Goal: Task Accomplishment & Management: Manage account settings

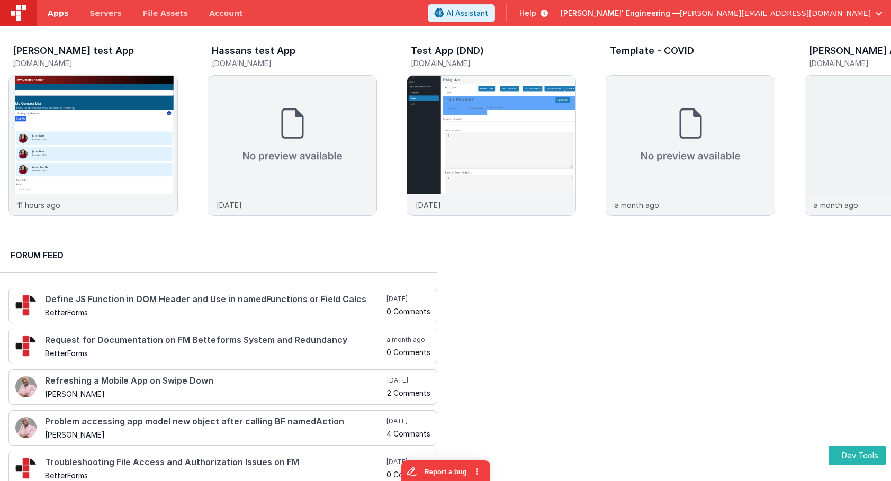
click at [57, 12] on span "Apps" at bounding box center [58, 13] width 21 height 11
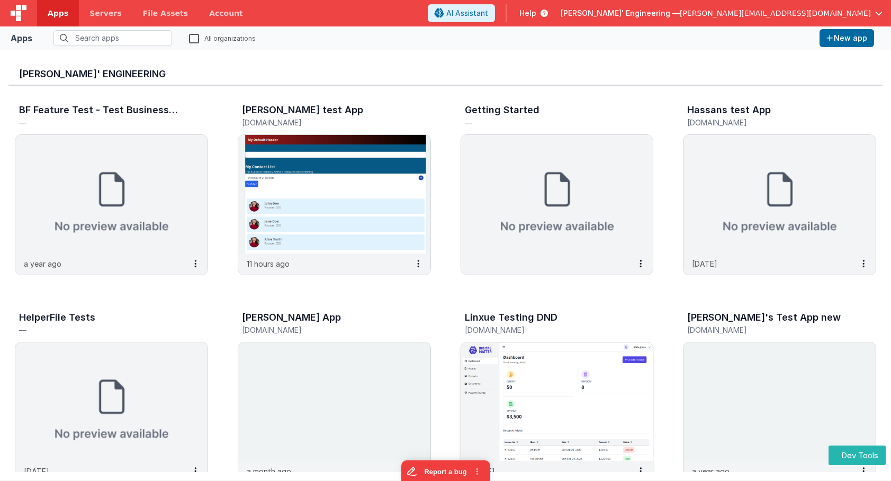
click at [533, 388] on img at bounding box center [557, 402] width 192 height 119
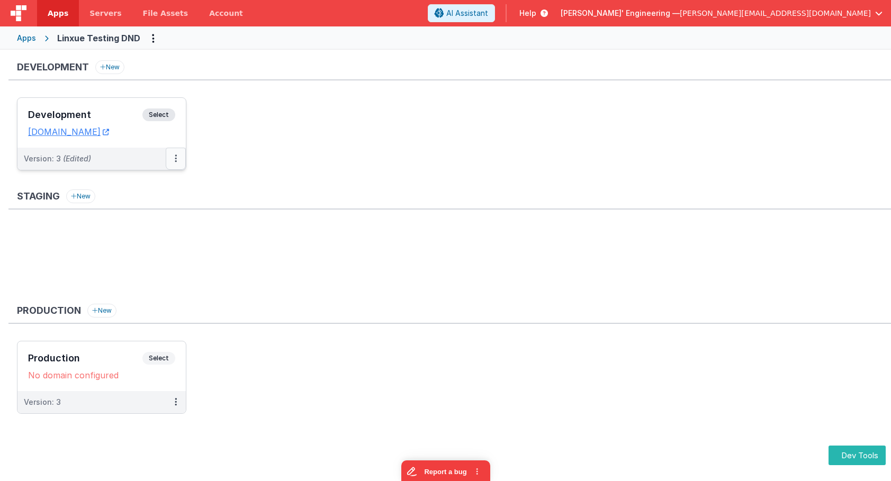
click at [172, 160] on button at bounding box center [176, 159] width 20 height 22
click at [160, 181] on link "Edit" at bounding box center [139, 182] width 93 height 19
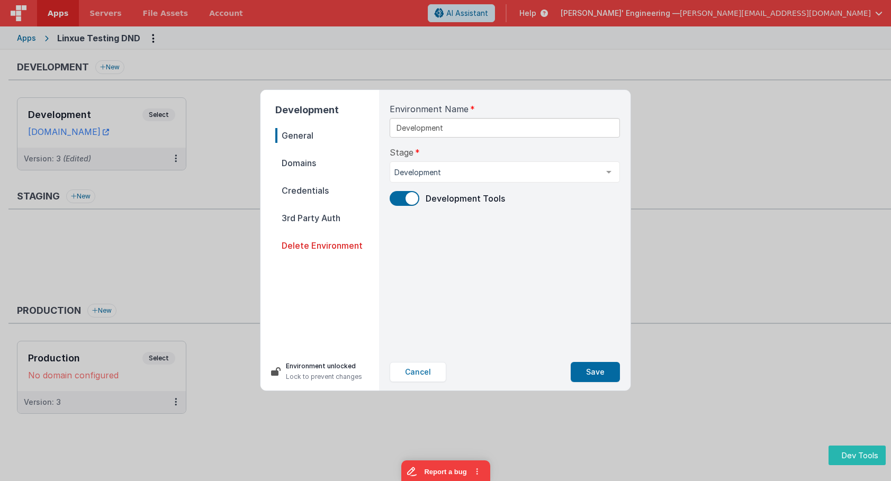
click at [298, 159] on span "Domains" at bounding box center [327, 163] width 104 height 15
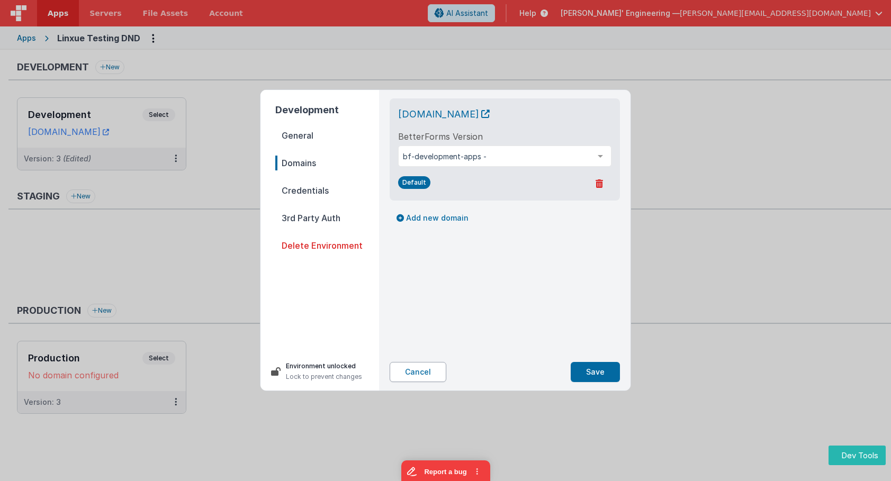
click at [411, 376] on button "Cancel" at bounding box center [418, 372] width 57 height 20
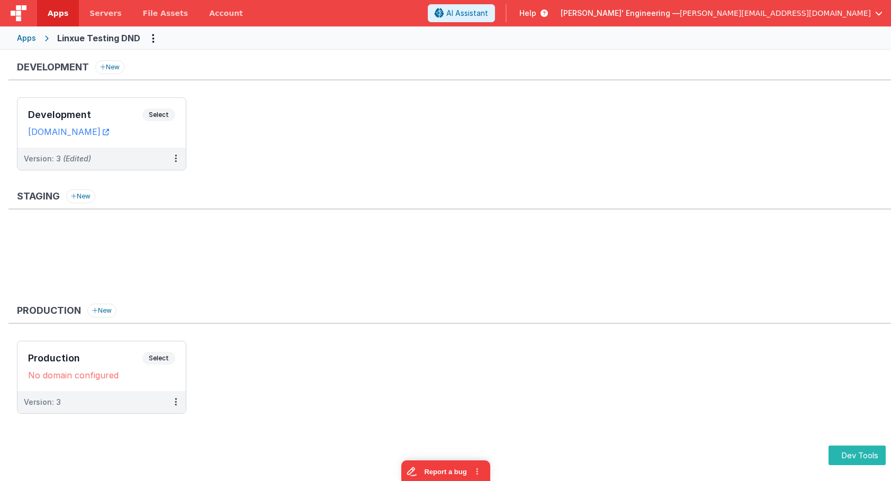
click at [149, 49] on div "Apps Linxue Testing DND" at bounding box center [445, 37] width 891 height 23
click at [152, 39] on icon "Options" at bounding box center [153, 38] width 3 height 1
click at [127, 64] on link "App Settings" at bounding box center [114, 60] width 93 height 19
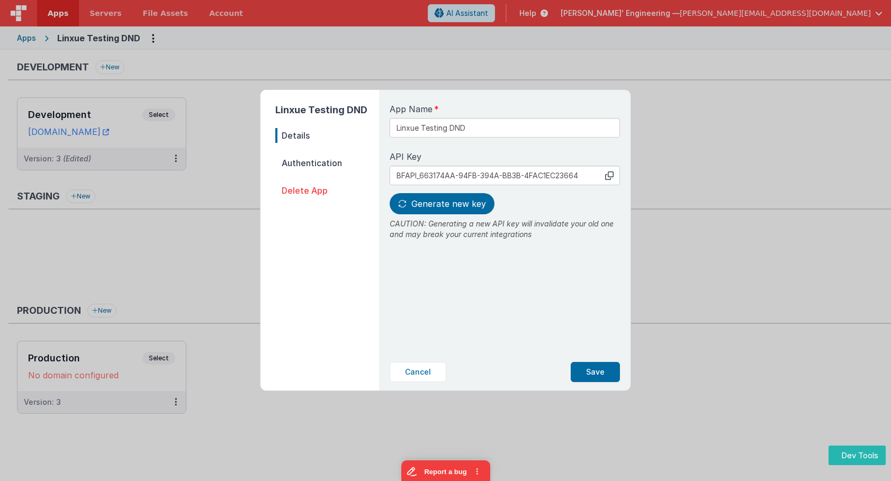
click at [308, 165] on span "Authentication" at bounding box center [327, 163] width 104 height 15
